Goal: Transaction & Acquisition: Obtain resource

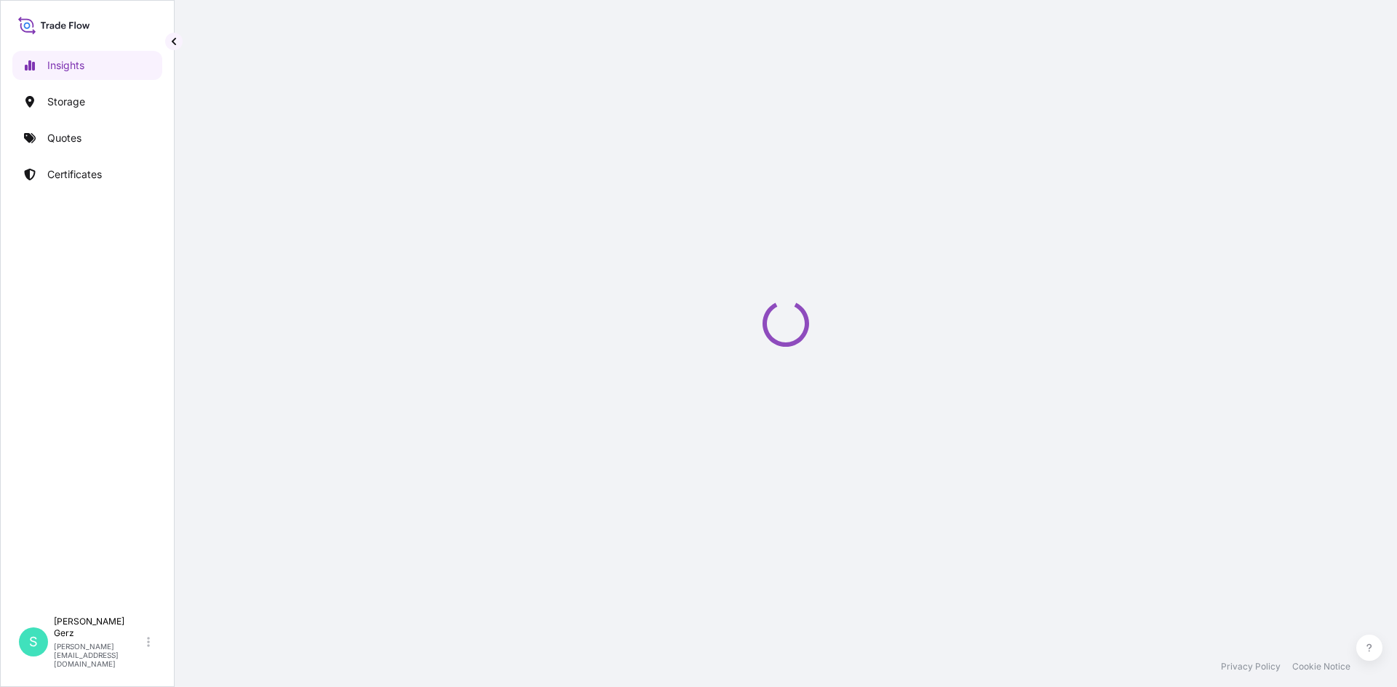
select select "2025"
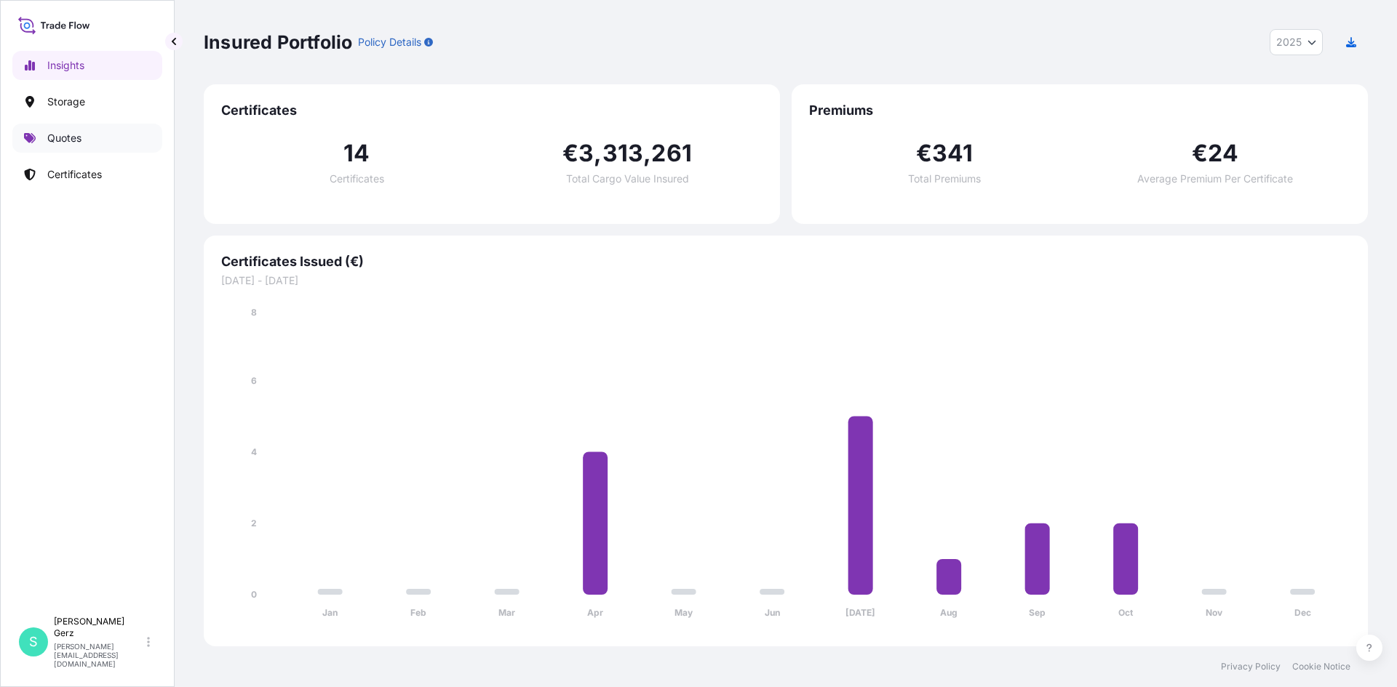
click at [94, 143] on link "Quotes" at bounding box center [87, 138] width 150 height 29
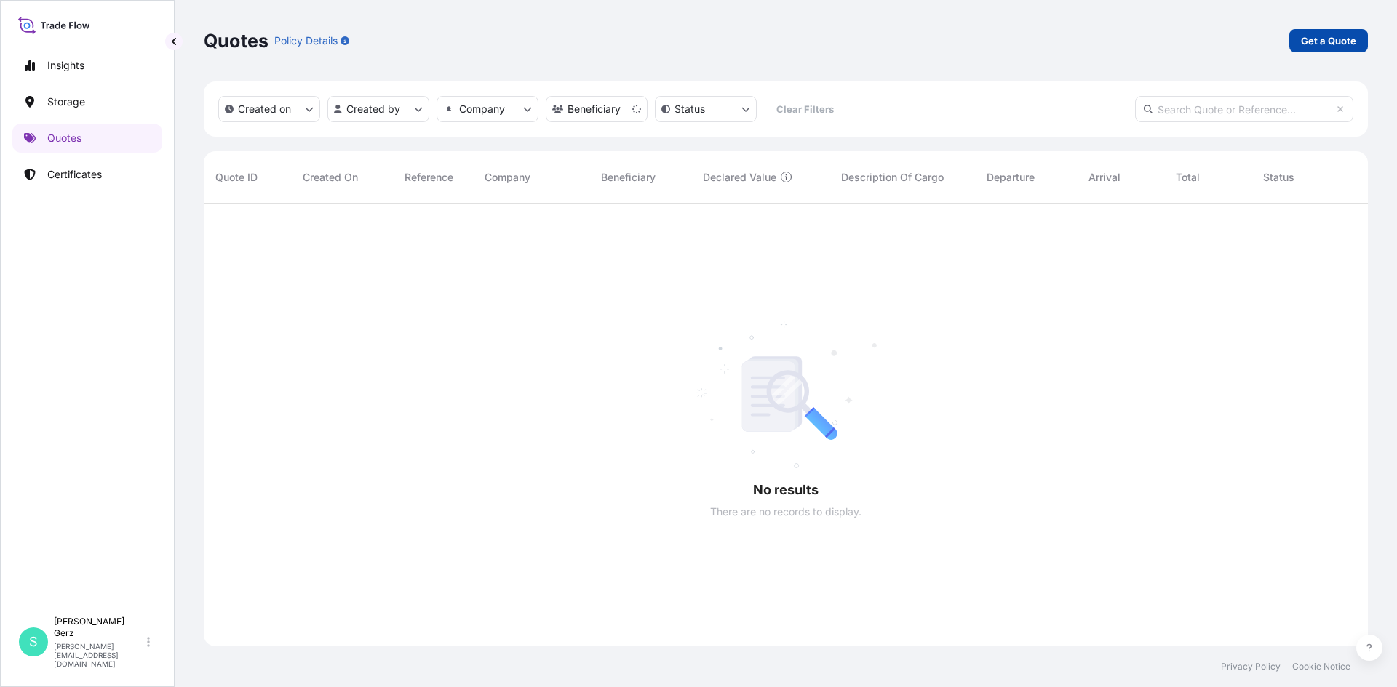
scroll to position [484, 1153]
click at [1320, 35] on p "Get a Quote" at bounding box center [1328, 40] width 55 height 15
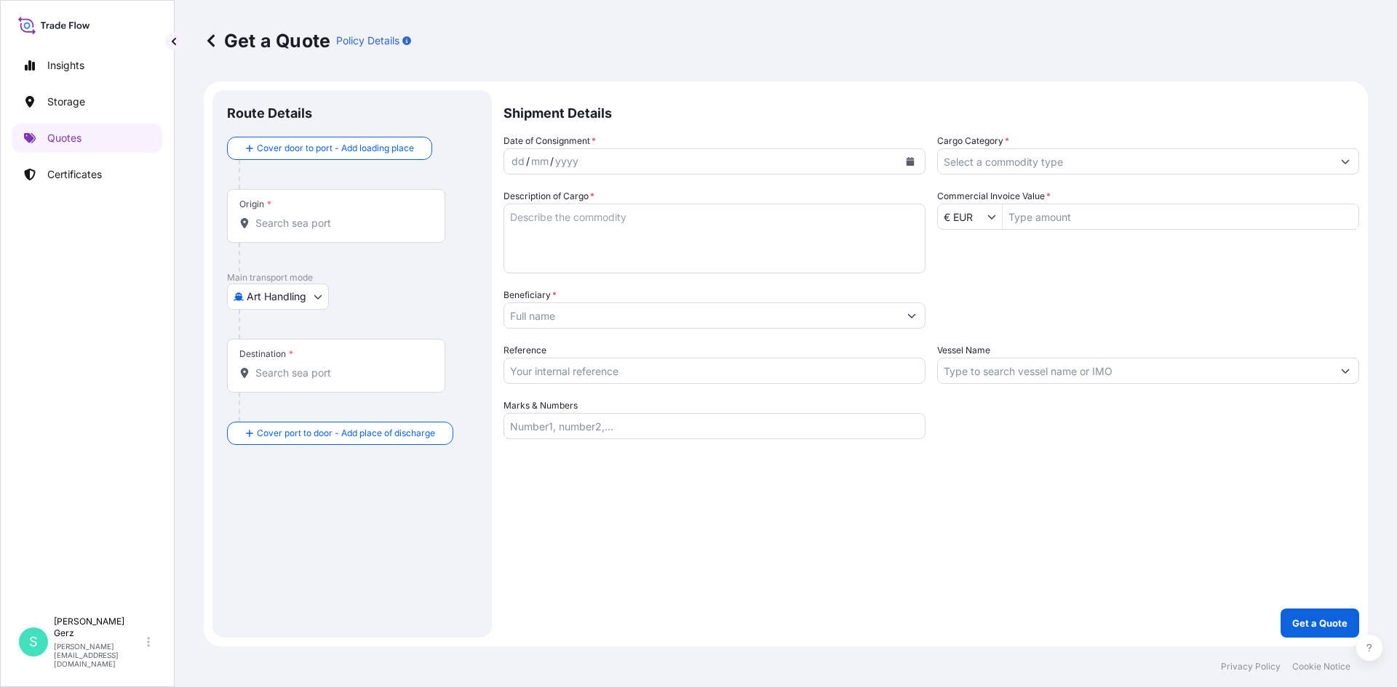
click at [300, 289] on body "Insights Storage Quotes Certificates S [PERSON_NAME] [PERSON_NAME][EMAIL_ADDRES…" at bounding box center [698, 343] width 1397 height 687
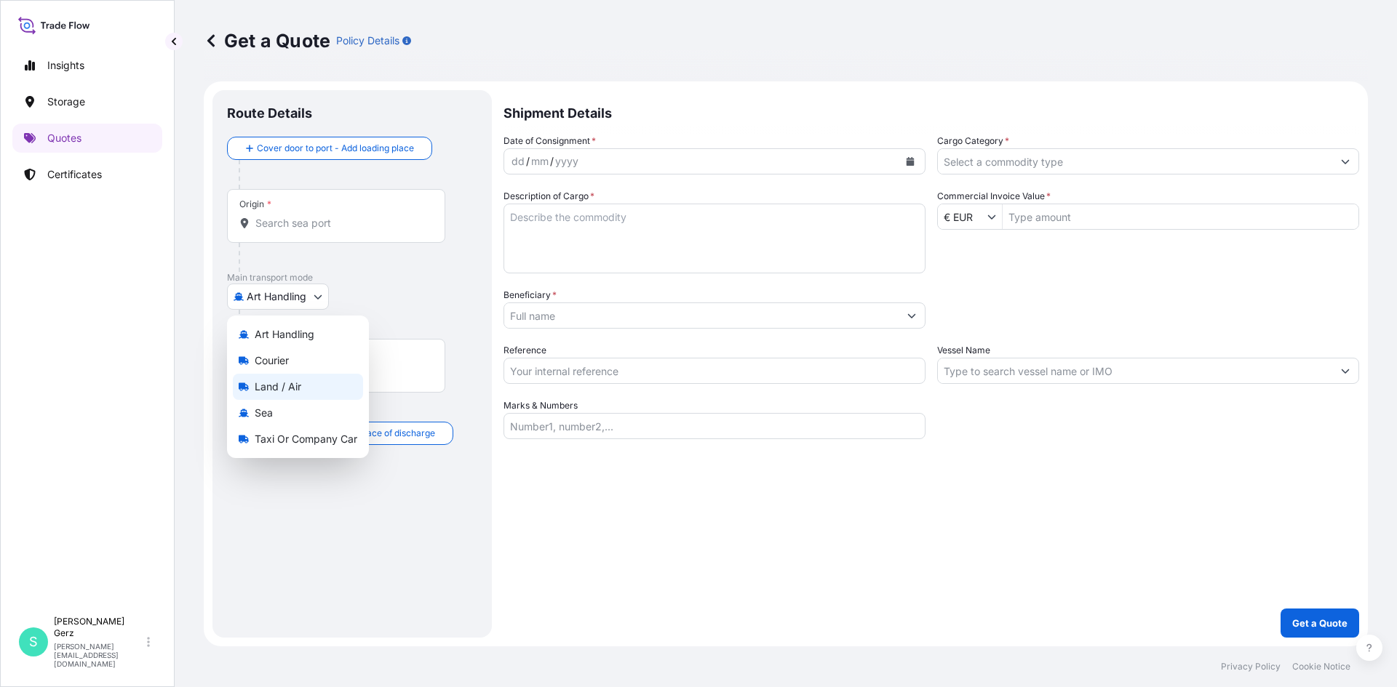
click at [289, 387] on span "Land / Air" at bounding box center [278, 387] width 47 height 15
select select "Land / Air"
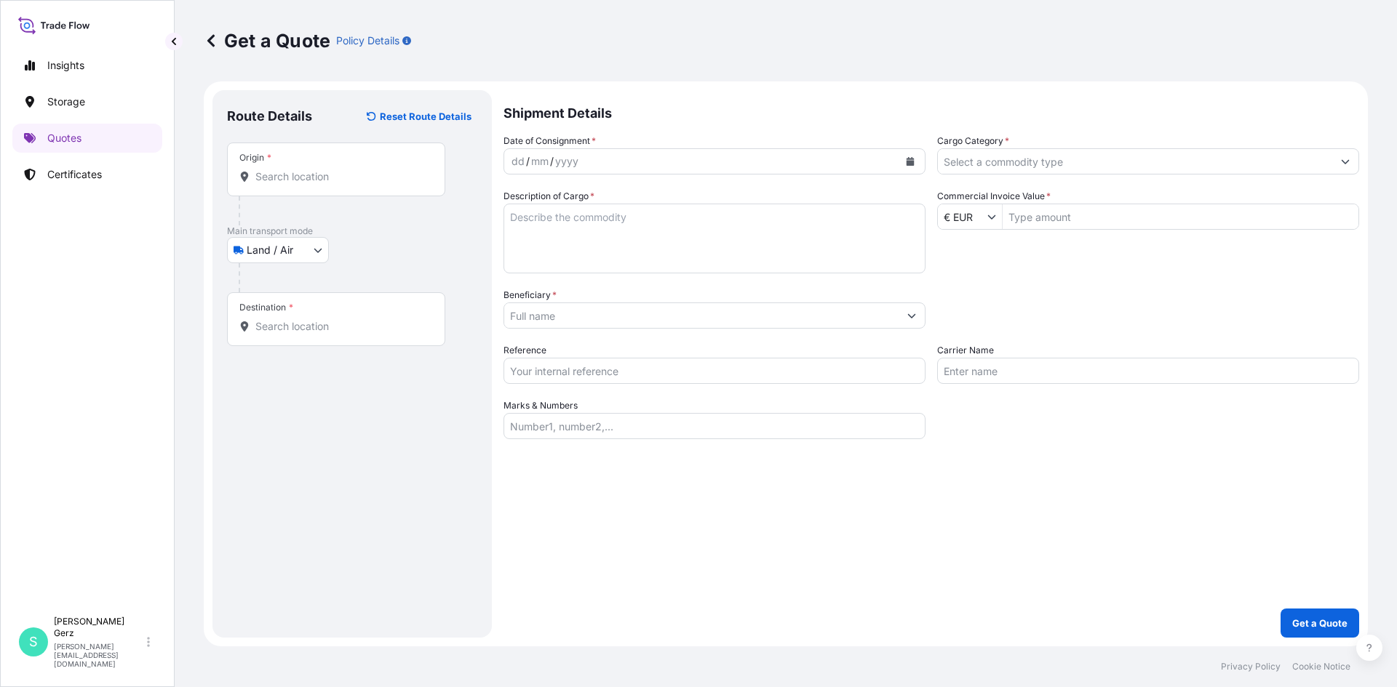
click at [330, 167] on div "Origin *" at bounding box center [336, 170] width 218 height 54
click at [330, 170] on input "Origin *" at bounding box center [341, 177] width 172 height 15
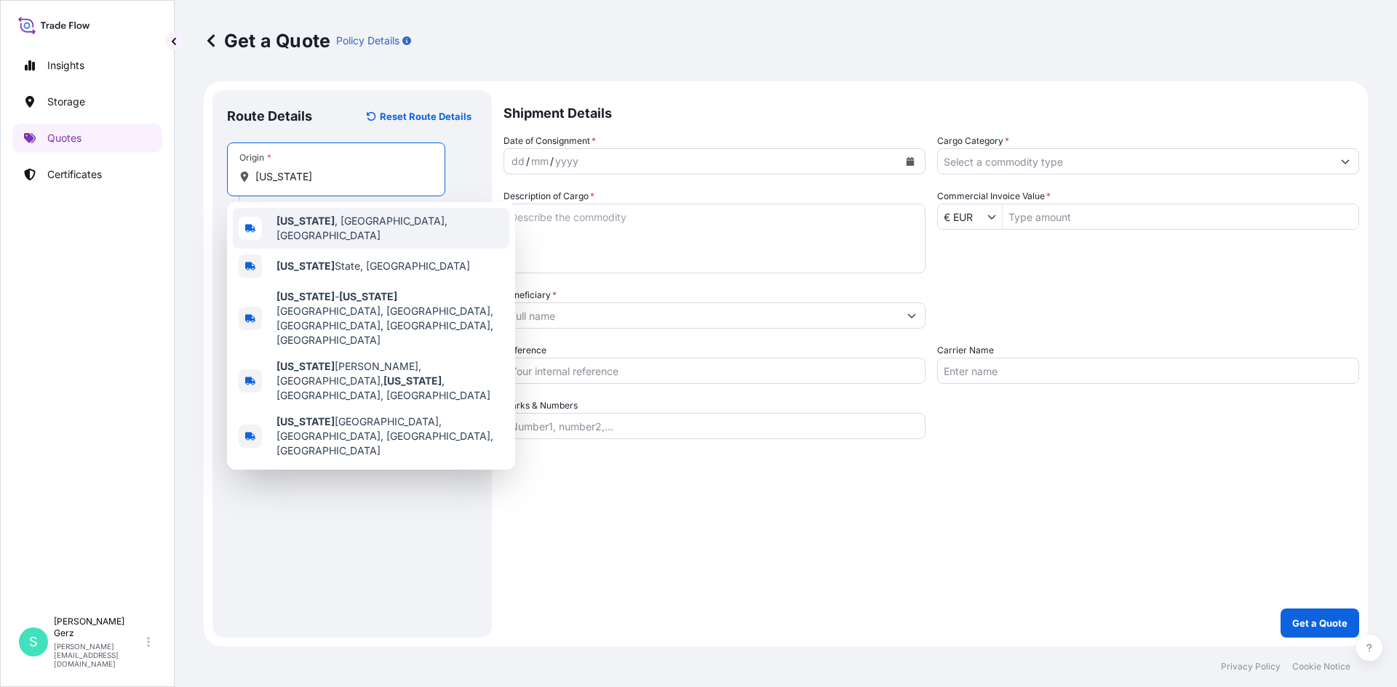
click at [311, 224] on b "[US_STATE]" at bounding box center [305, 221] width 58 height 12
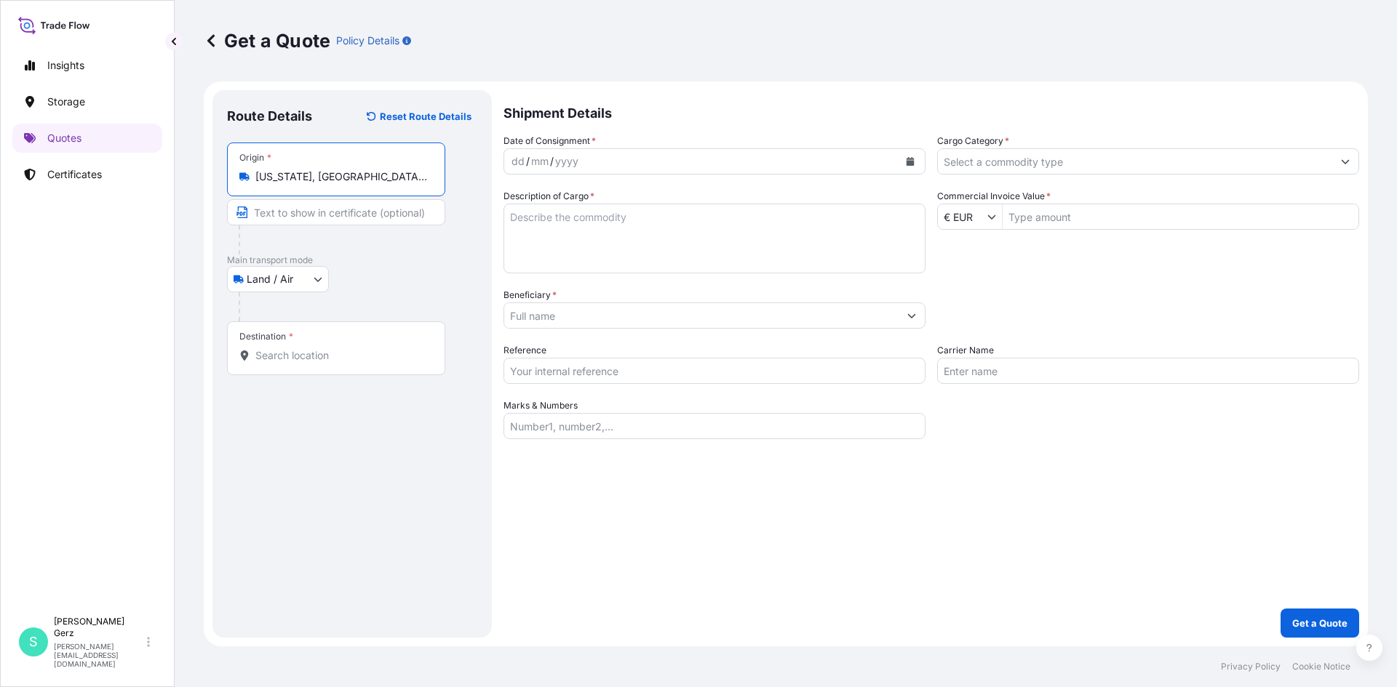
type input "[US_STATE], [GEOGRAPHIC_DATA], [GEOGRAPHIC_DATA]"
click at [290, 356] on input "Destination *" at bounding box center [341, 355] width 172 height 15
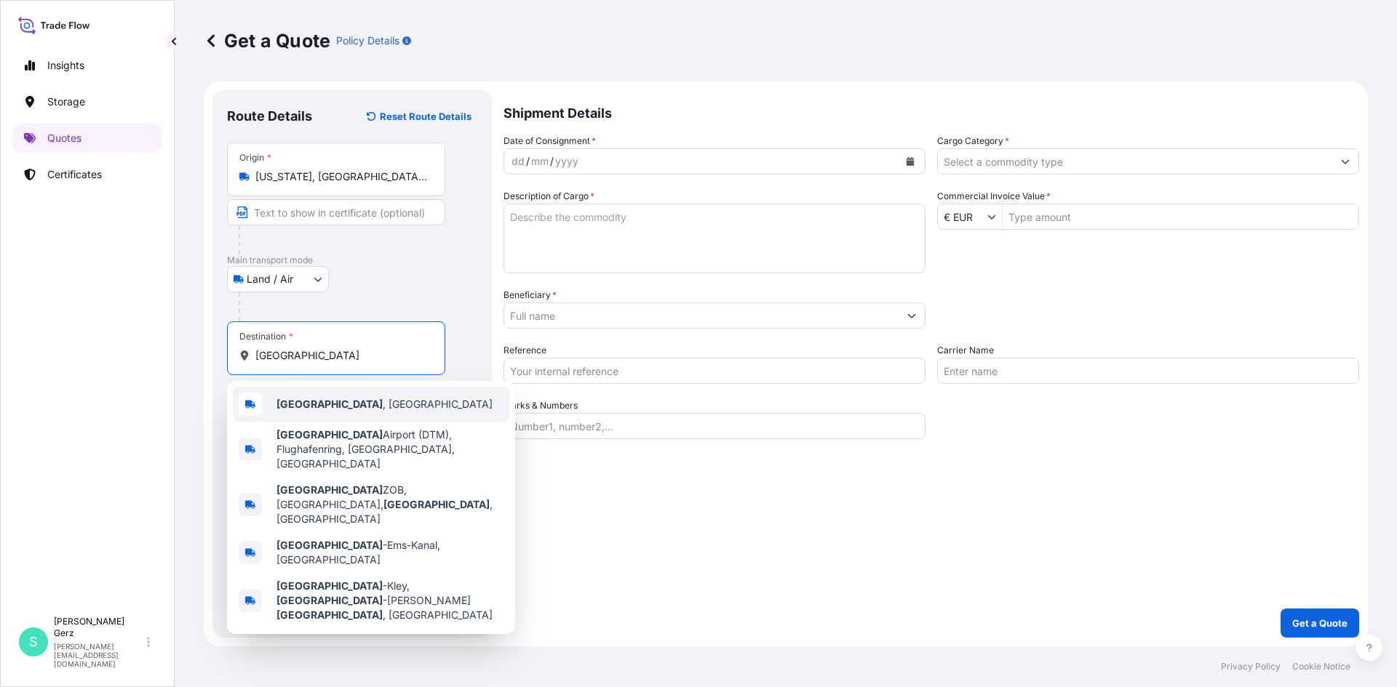
click at [339, 403] on span "[GEOGRAPHIC_DATA] , [GEOGRAPHIC_DATA]" at bounding box center [384, 404] width 216 height 15
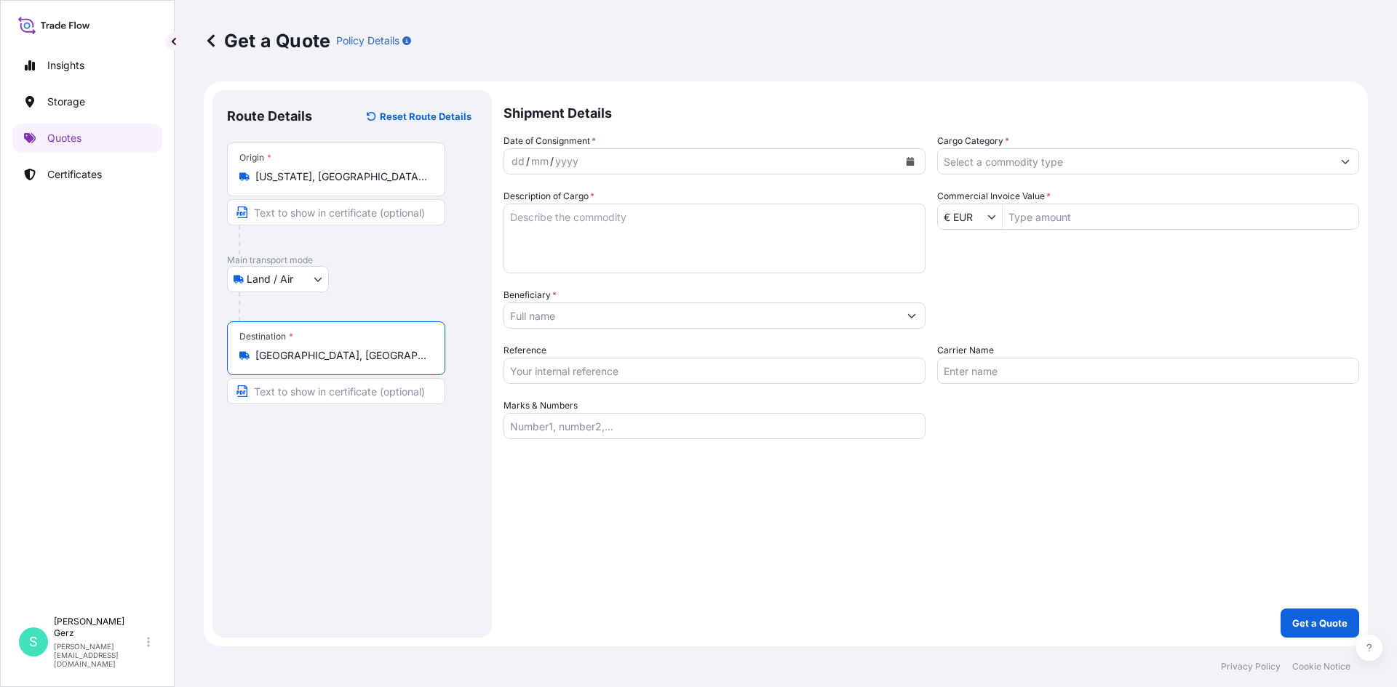
type input "[GEOGRAPHIC_DATA], [GEOGRAPHIC_DATA]"
click at [622, 159] on div "dd / mm / yyyy" at bounding box center [701, 161] width 394 height 26
click at [908, 159] on icon "Calendar" at bounding box center [910, 161] width 8 height 9
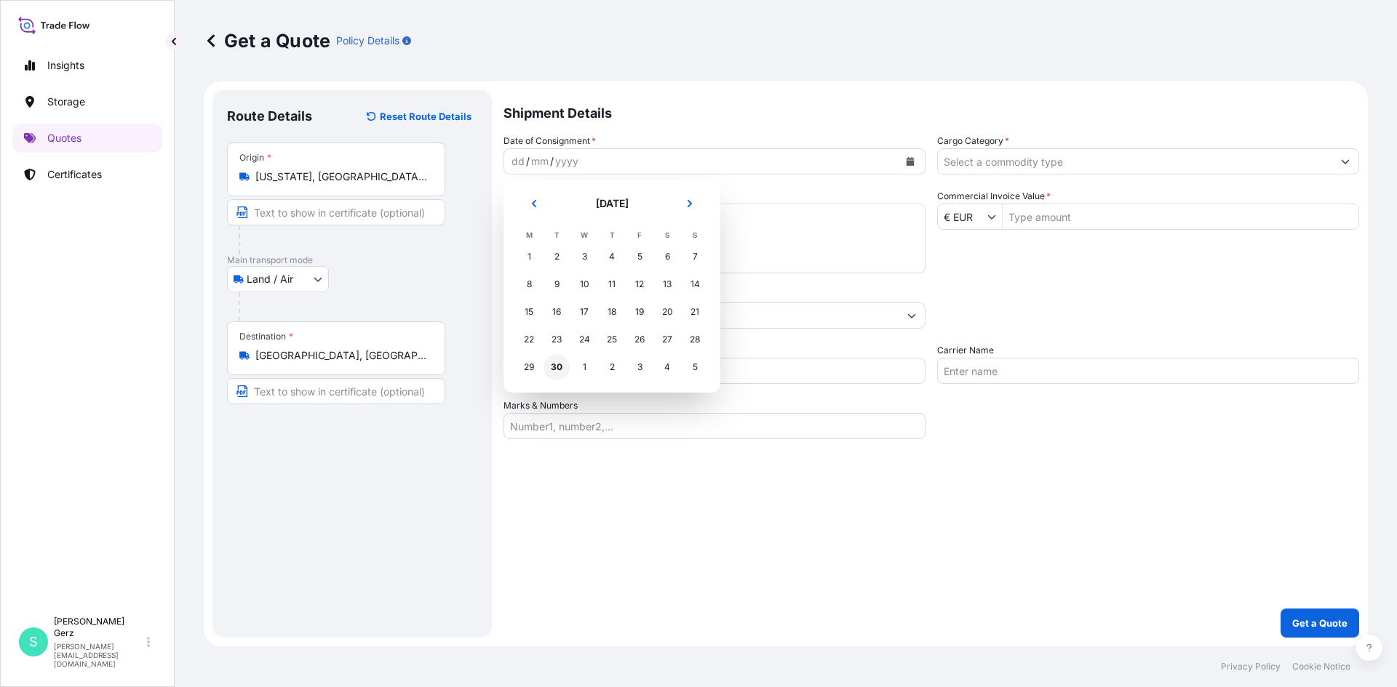
click at [553, 370] on div "30" at bounding box center [556, 367] width 26 height 26
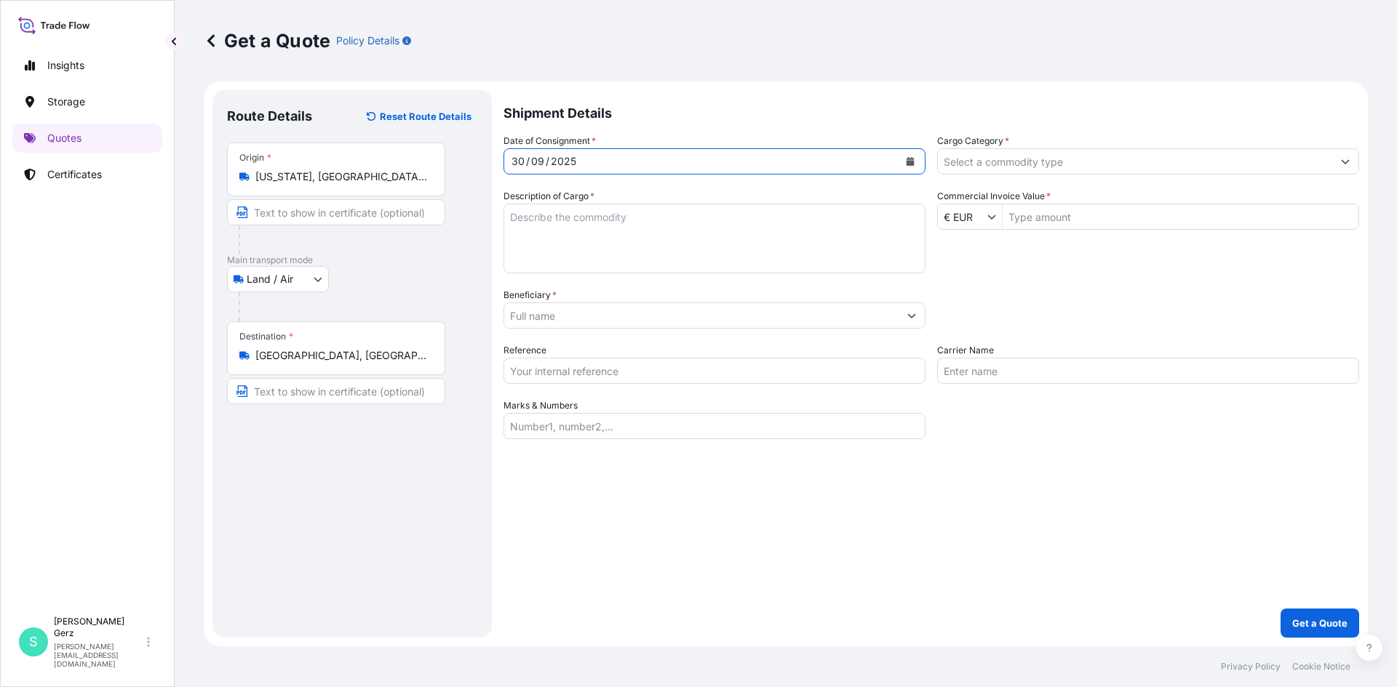
click at [724, 232] on textarea "Description of Cargo *" at bounding box center [714, 239] width 422 height 70
click at [570, 319] on input "Beneficiary *" at bounding box center [701, 316] width 394 height 26
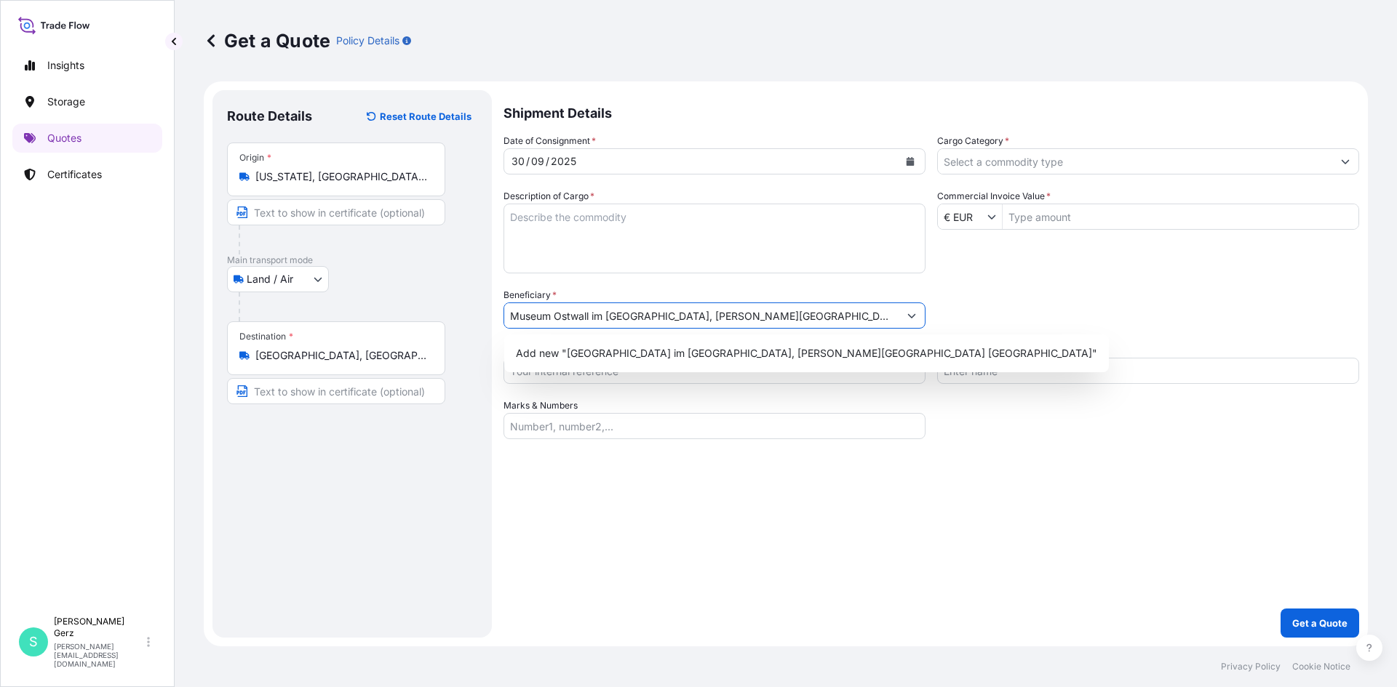
type input "Museum Ostwall im Dortmunder U, Leonie-Reygers-Terrasse, 44137 Dortmund"
click at [570, 214] on textarea "Description of Cargo *" at bounding box center [714, 239] width 422 height 70
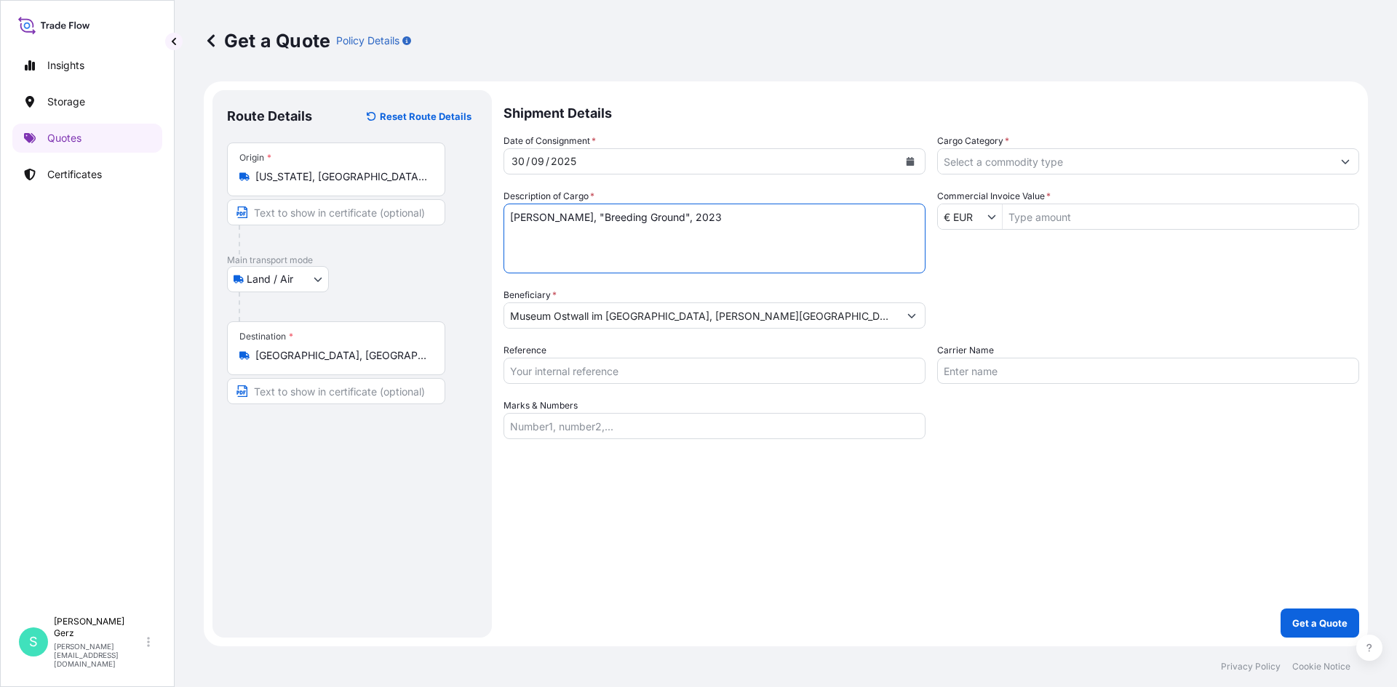
type textarea "Billie Zangewa, "Breeding Ground", 2023"
click at [763, 377] on input "Reference" at bounding box center [714, 371] width 422 height 26
type input "K-025282"
click at [1074, 220] on input "Commercial Invoice Value *" at bounding box center [1180, 217] width 356 height 26
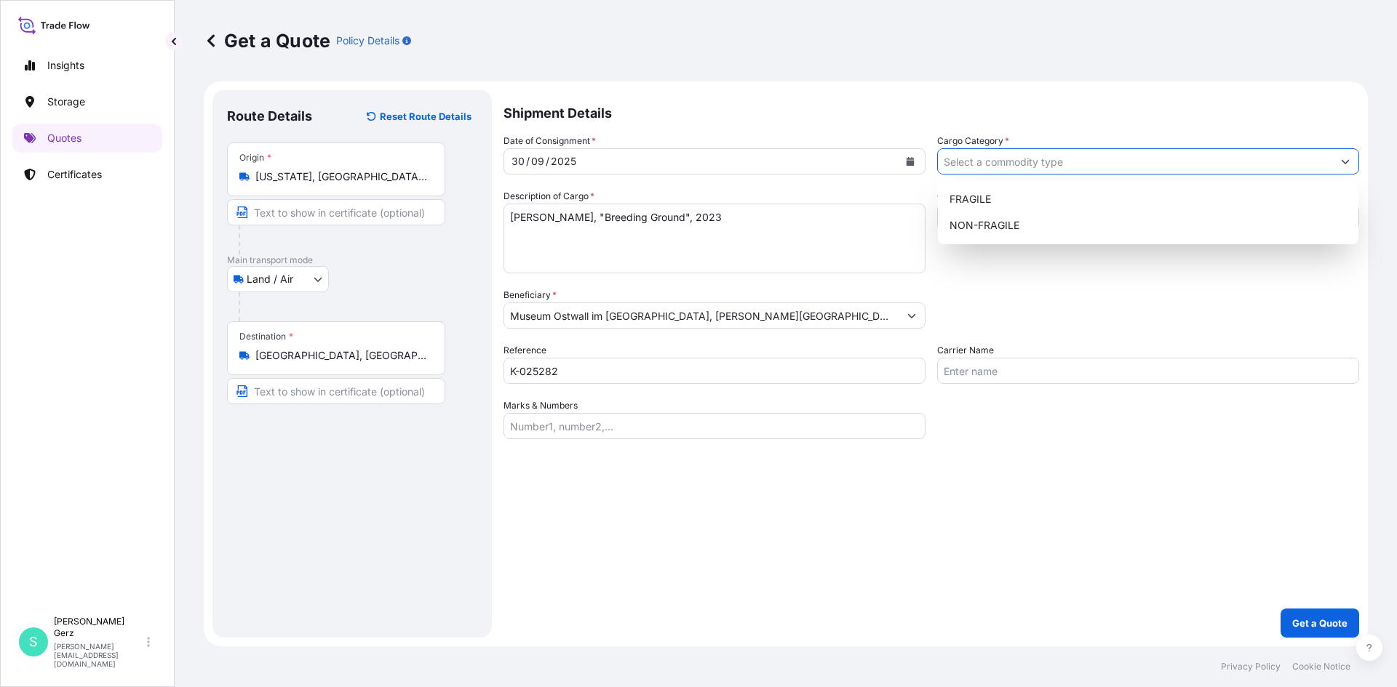
click at [1095, 157] on input "Cargo Category *" at bounding box center [1135, 161] width 394 height 26
click at [1039, 203] on div "FRAGILE" at bounding box center [1148, 199] width 409 height 26
type input "FRAGILE"
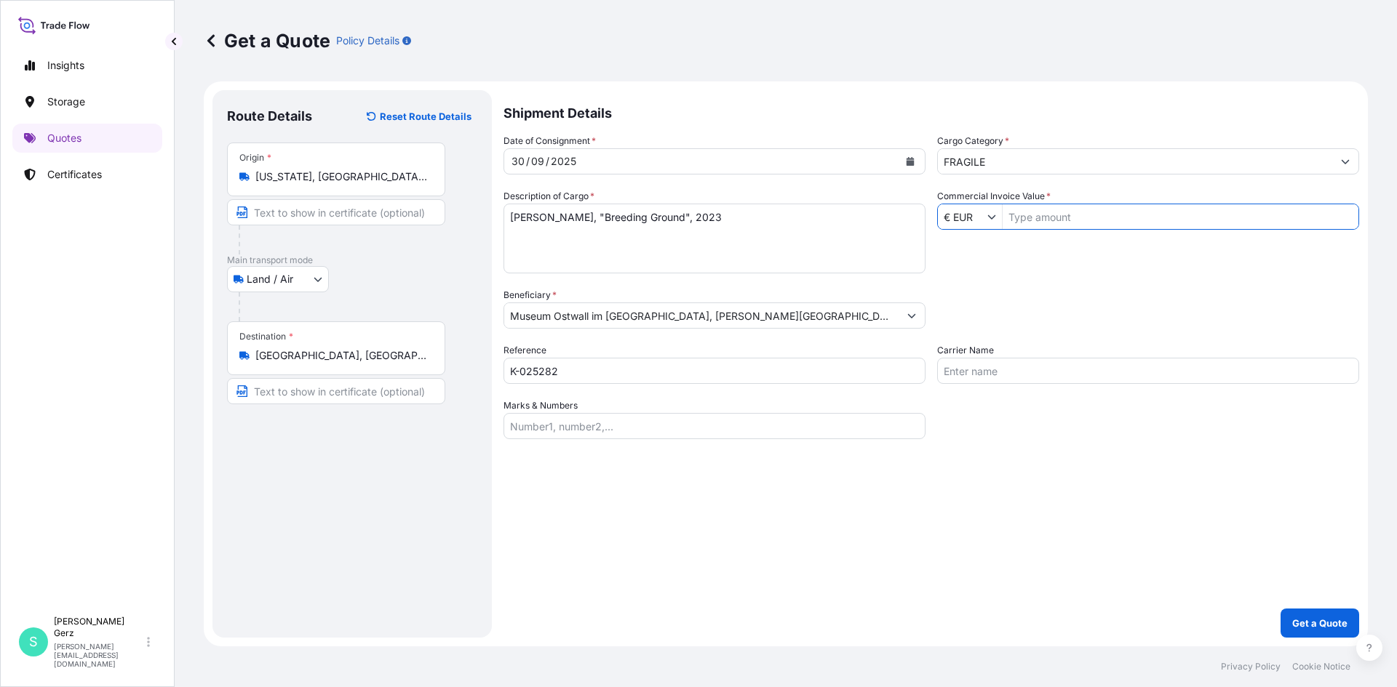
click at [1050, 215] on input "Commercial Invoice Value *" at bounding box center [1180, 217] width 356 height 26
type input "127,500"
click at [975, 372] on input "Carrier Name" at bounding box center [1148, 371] width 422 height 26
click at [1315, 628] on p "Get a Quote" at bounding box center [1319, 623] width 55 height 15
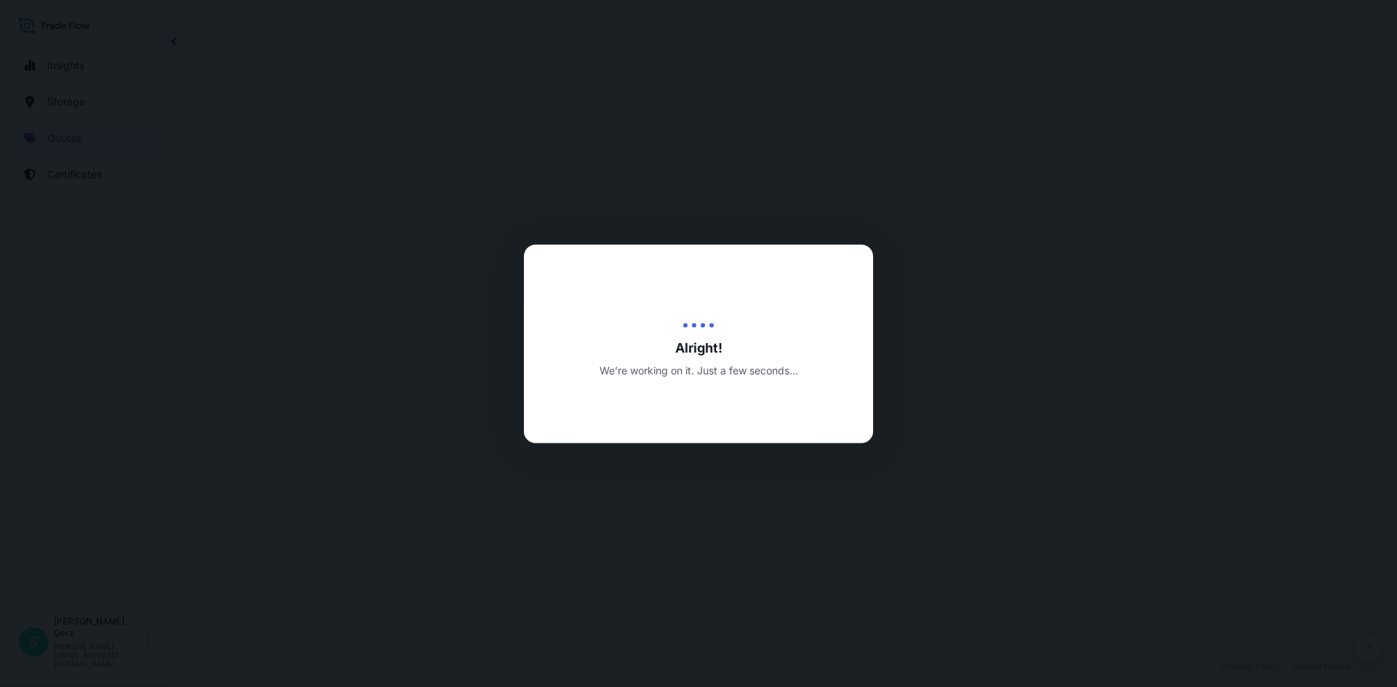
select select "Land / Air"
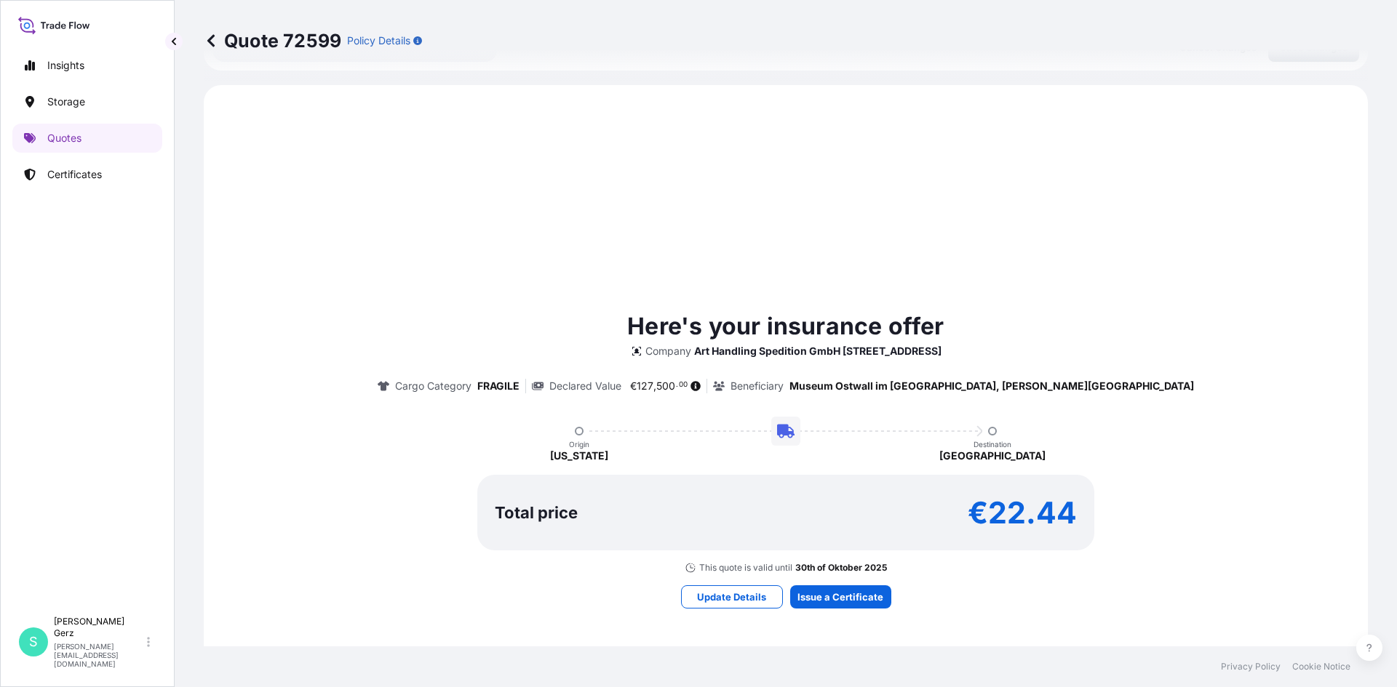
scroll to position [431, 0]
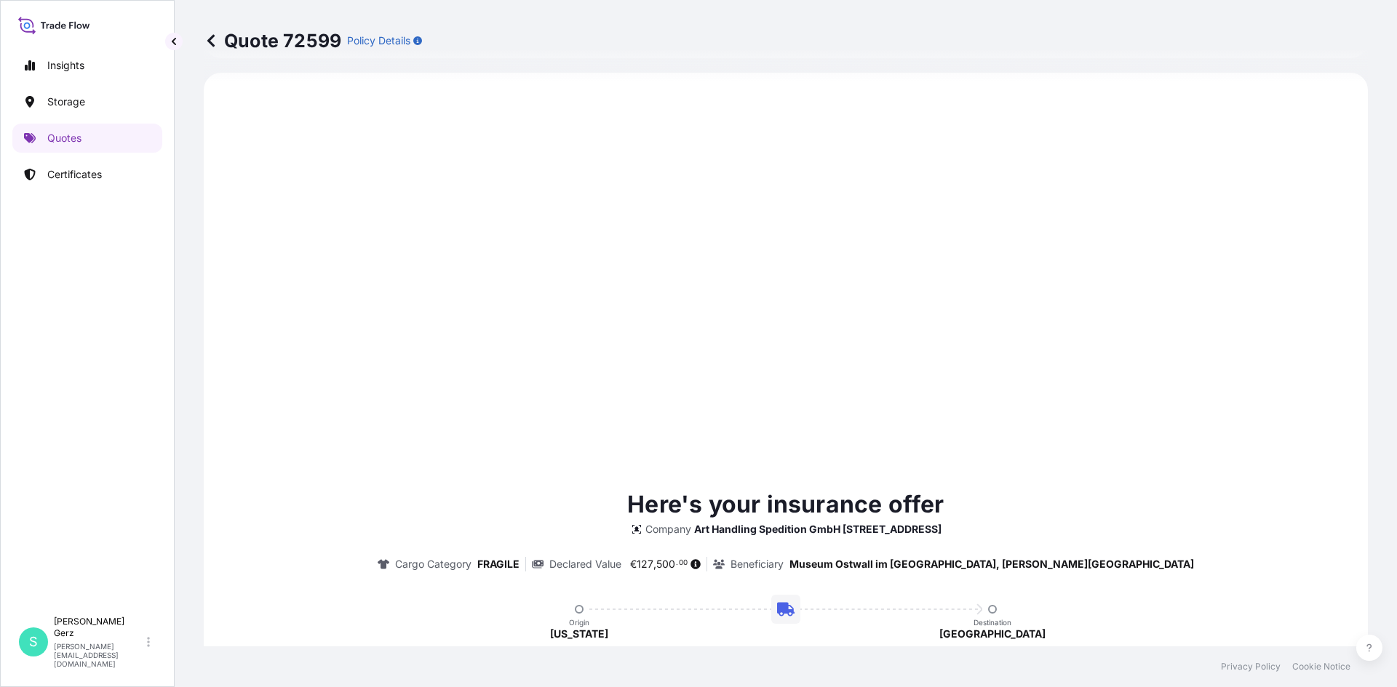
type input "30/09/2025"
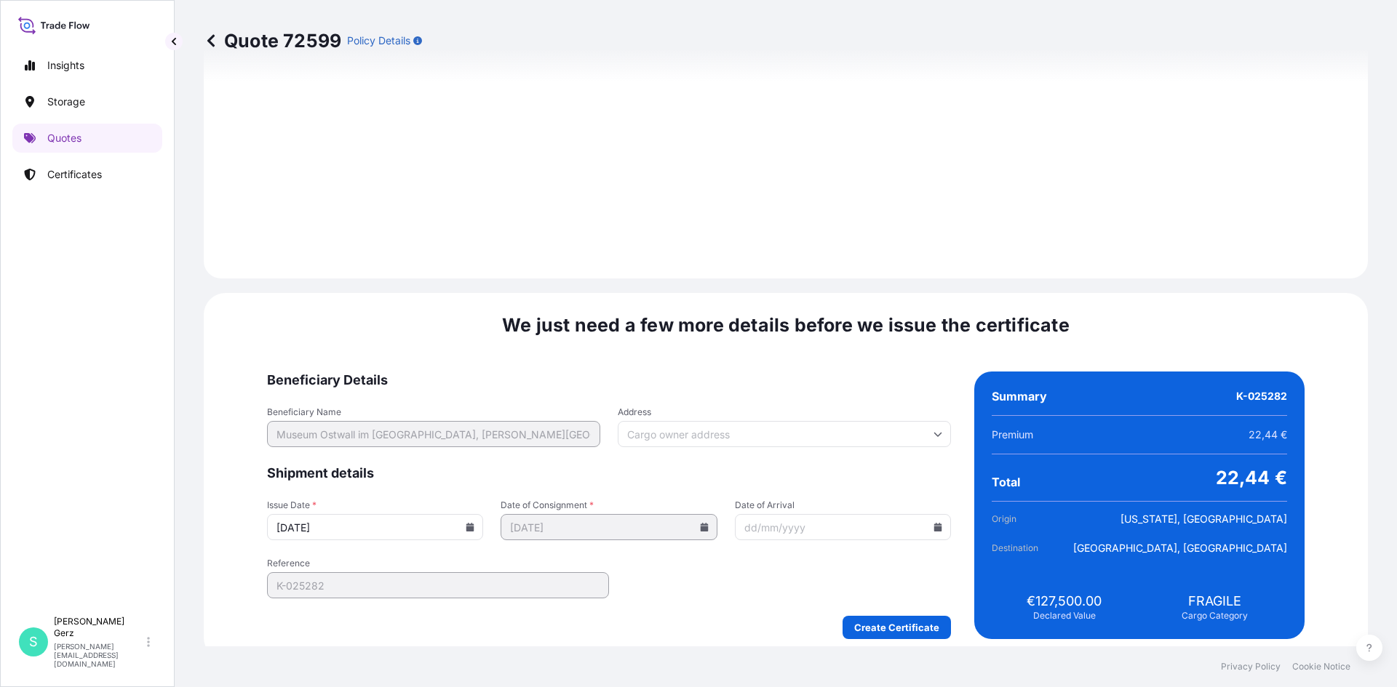
scroll to position [1367, 0]
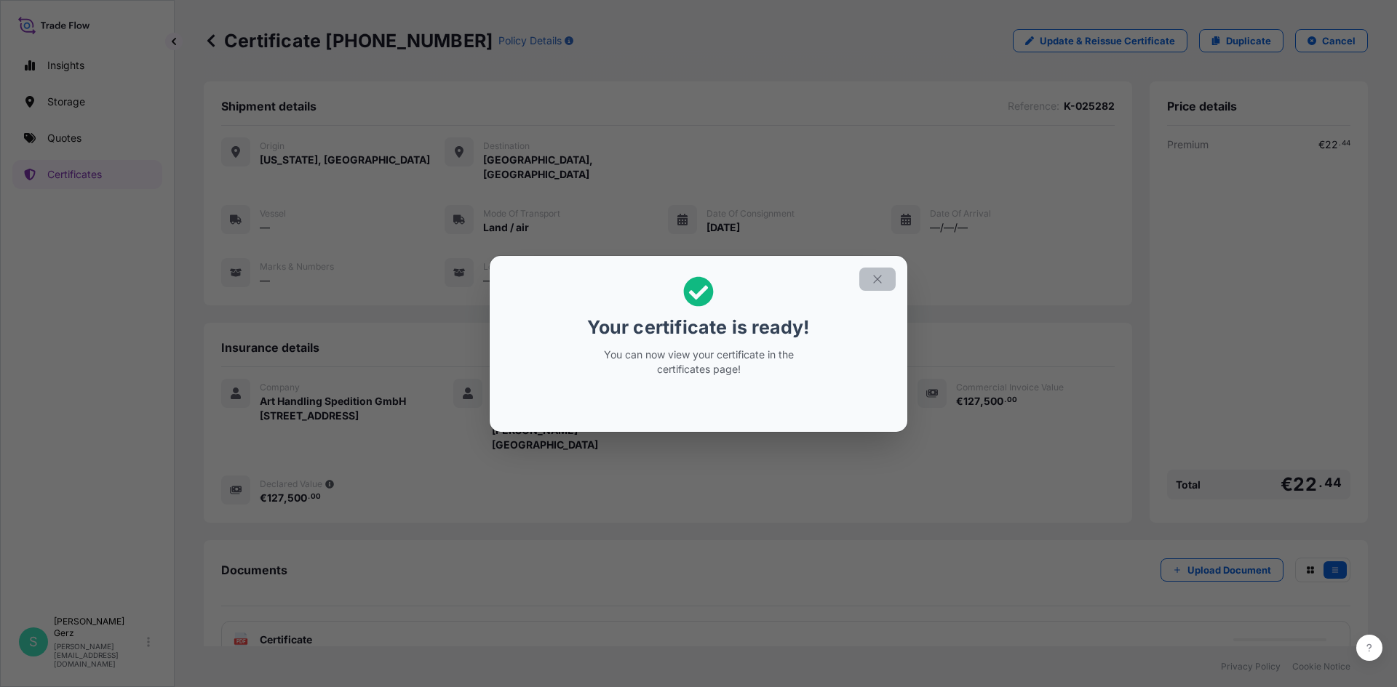
click at [875, 277] on icon "button" at bounding box center [877, 279] width 13 height 13
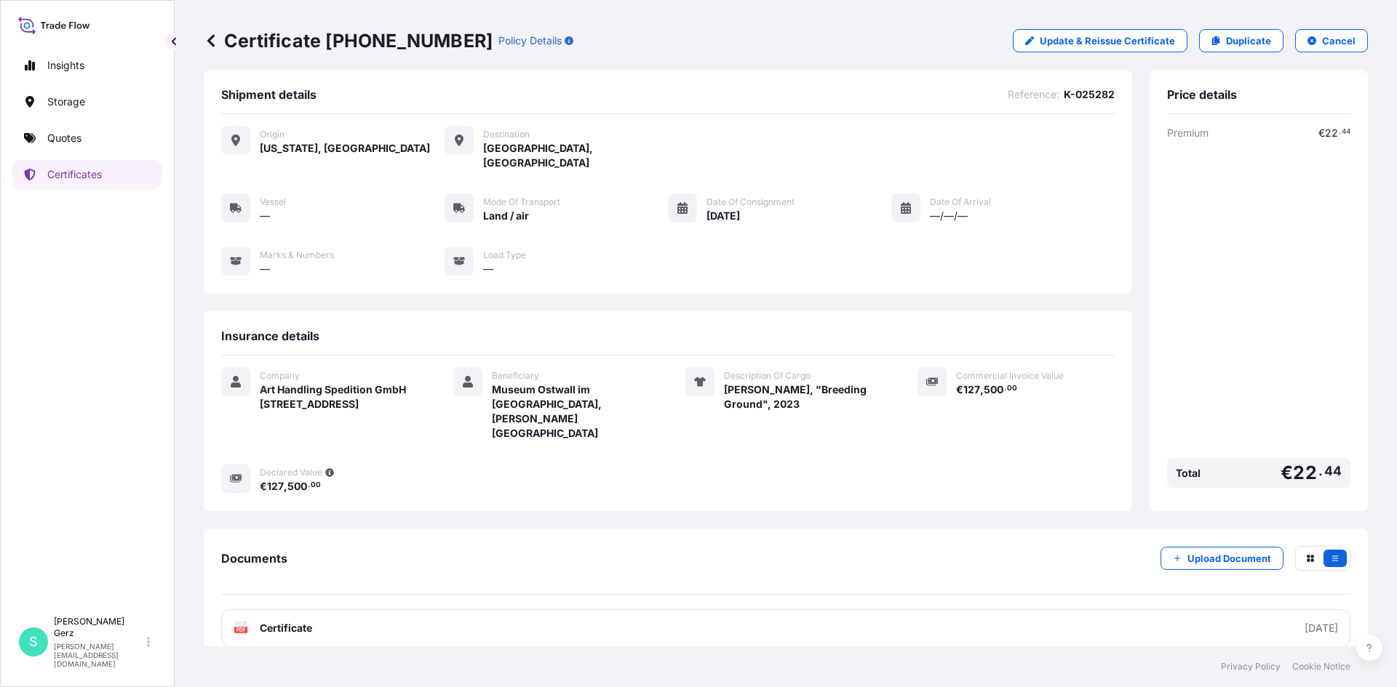
scroll to position [15, 0]
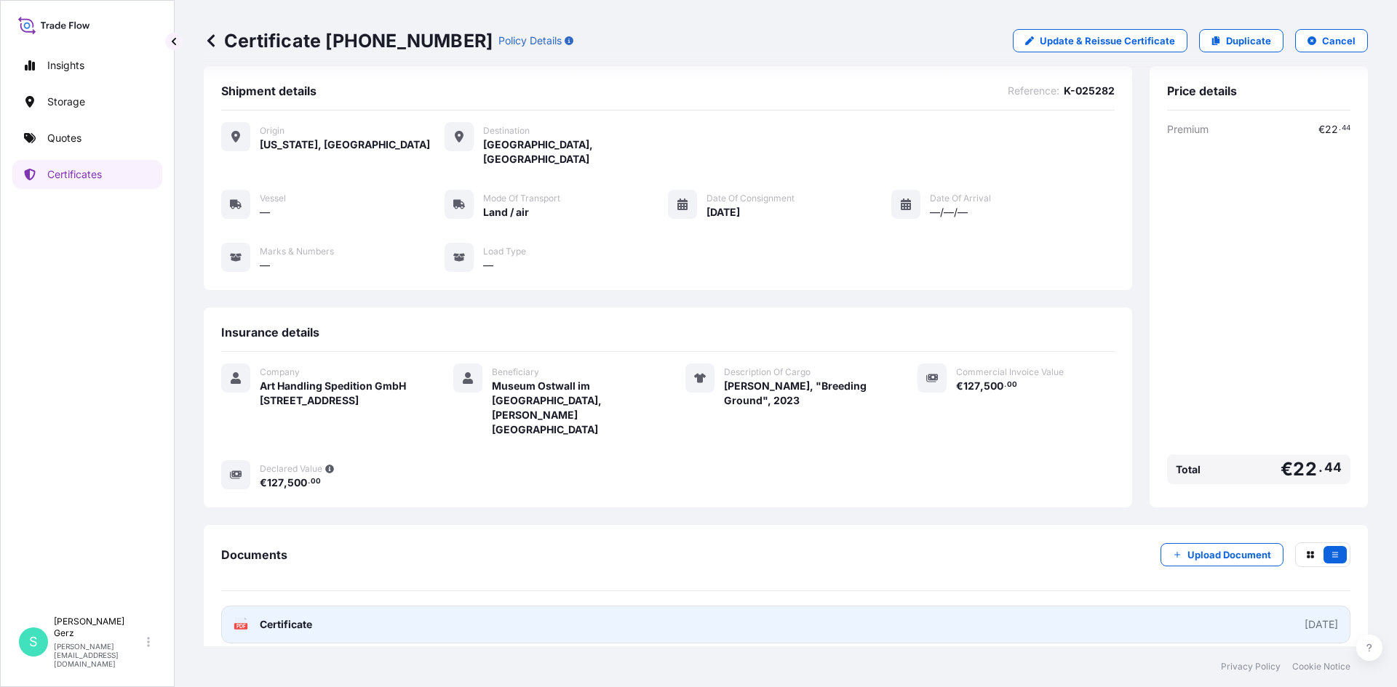
click at [1238, 612] on link "PDF Certificate 2025-09-30" at bounding box center [785, 625] width 1129 height 38
